Goal: Communication & Community: Answer question/provide support

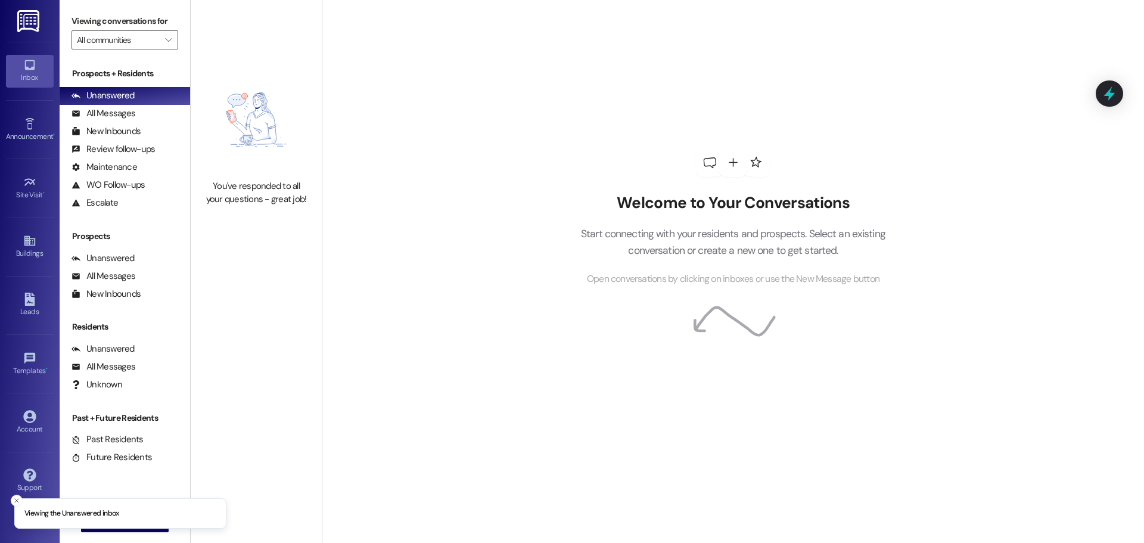
click at [38, 19] on img at bounding box center [29, 21] width 24 height 22
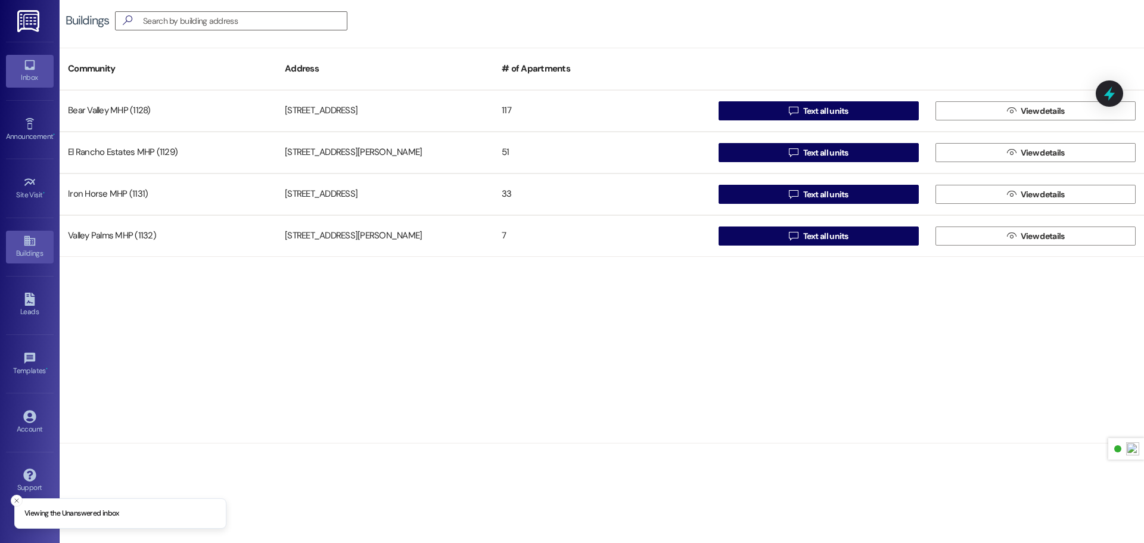
click at [32, 65] on icon at bounding box center [29, 64] width 13 height 13
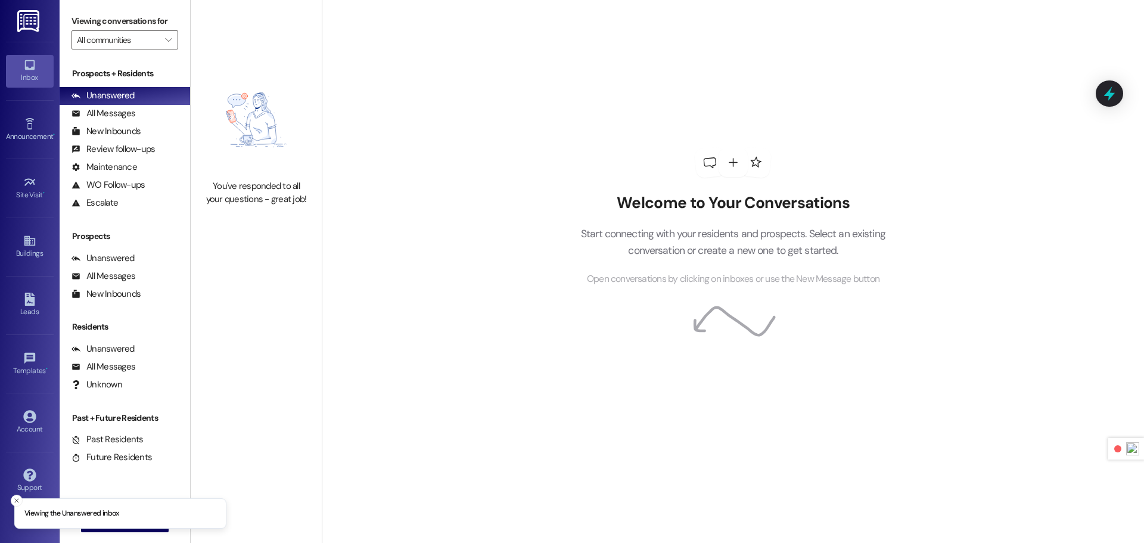
click at [34, 26] on img at bounding box center [29, 21] width 24 height 22
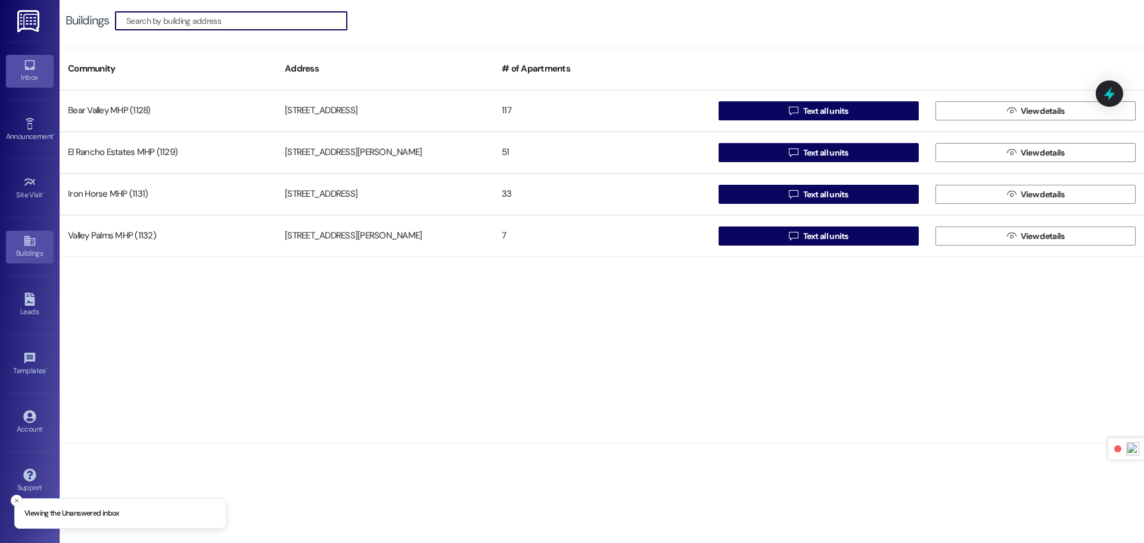
click at [20, 81] on div "Inbox" at bounding box center [30, 78] width 60 height 12
